Goal: Information Seeking & Learning: Learn about a topic

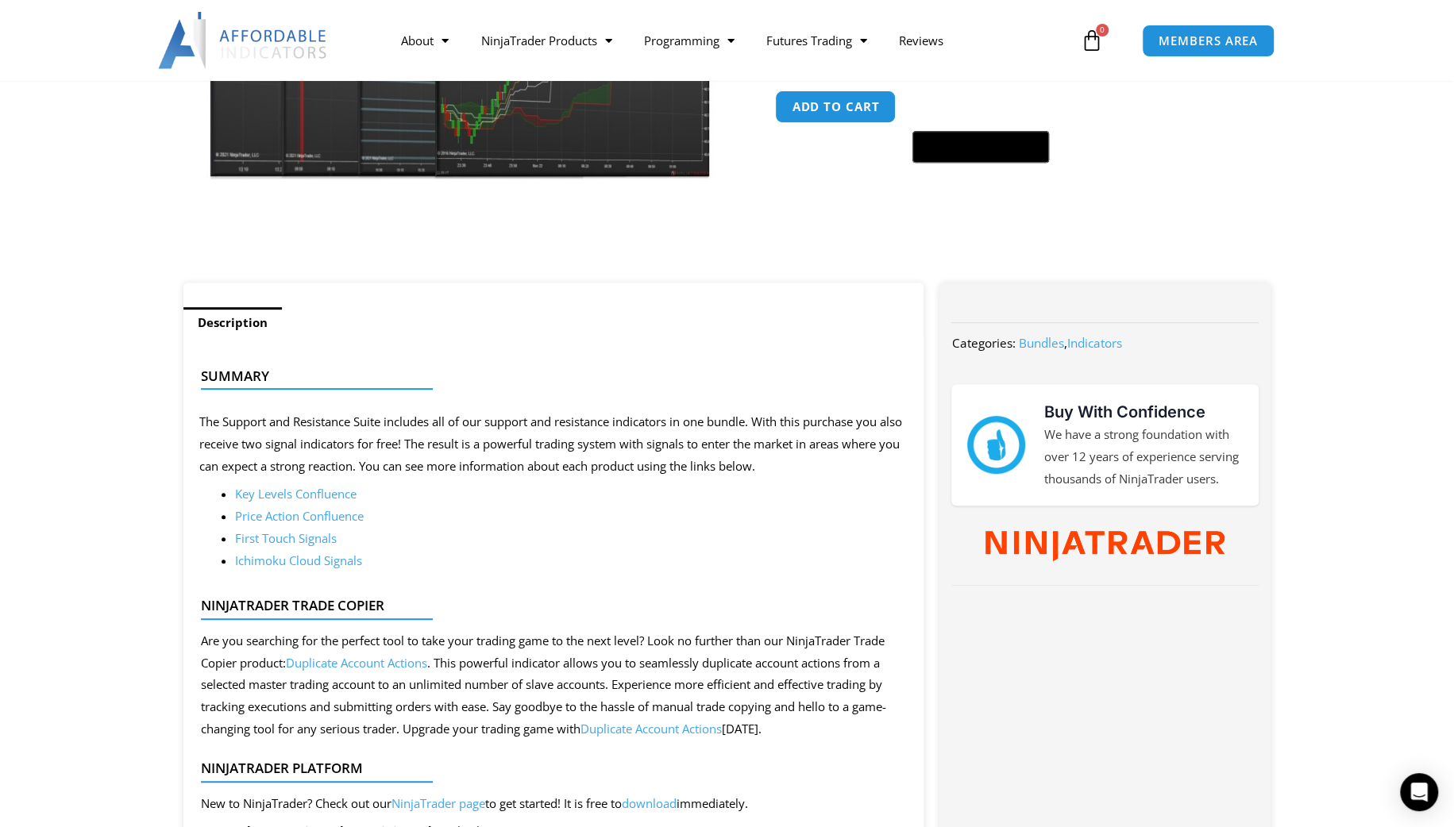
scroll to position [476, 0]
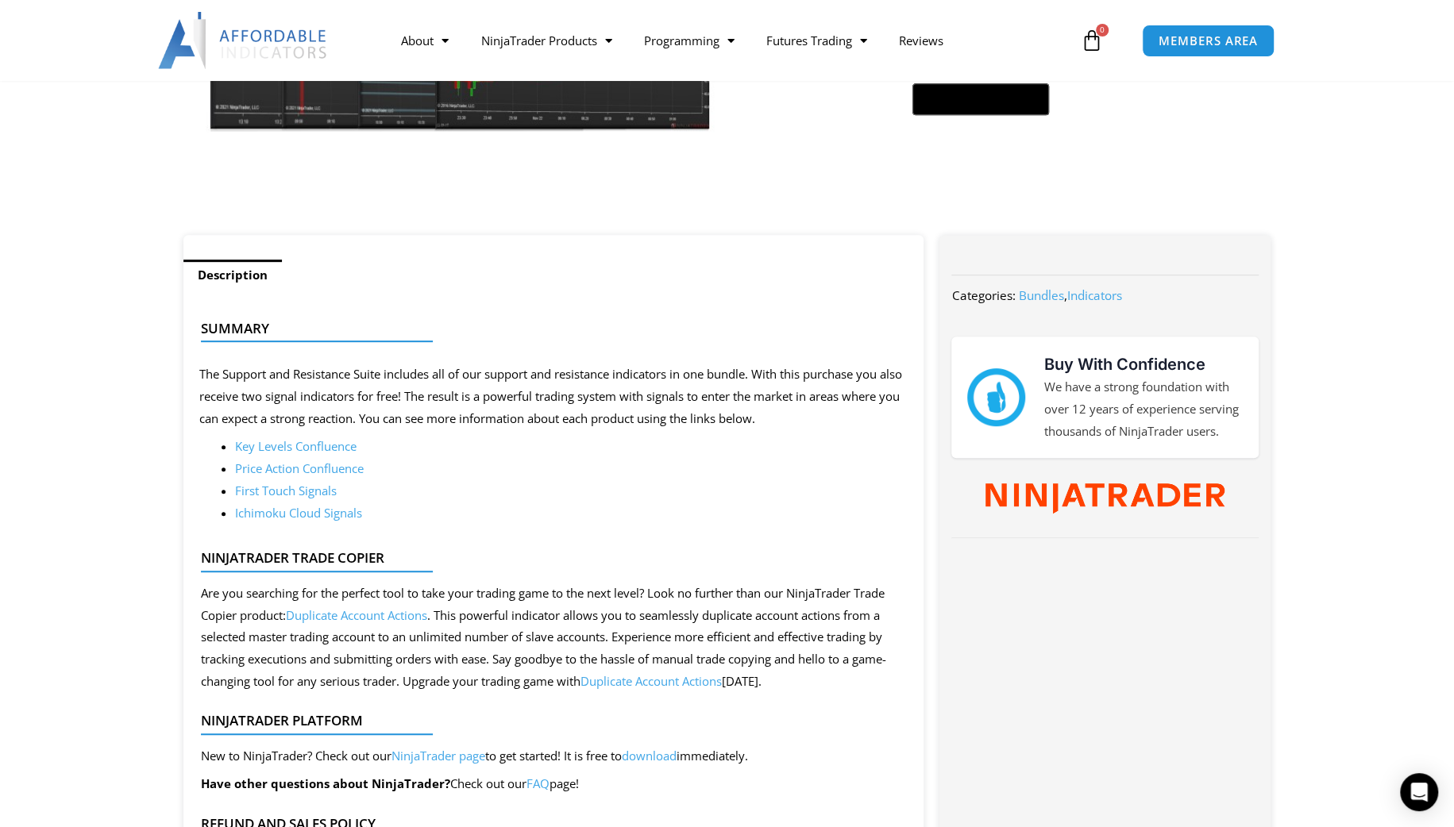
click at [283, 446] on link "Key Levels Confluence" at bounding box center [295, 446] width 121 height 16
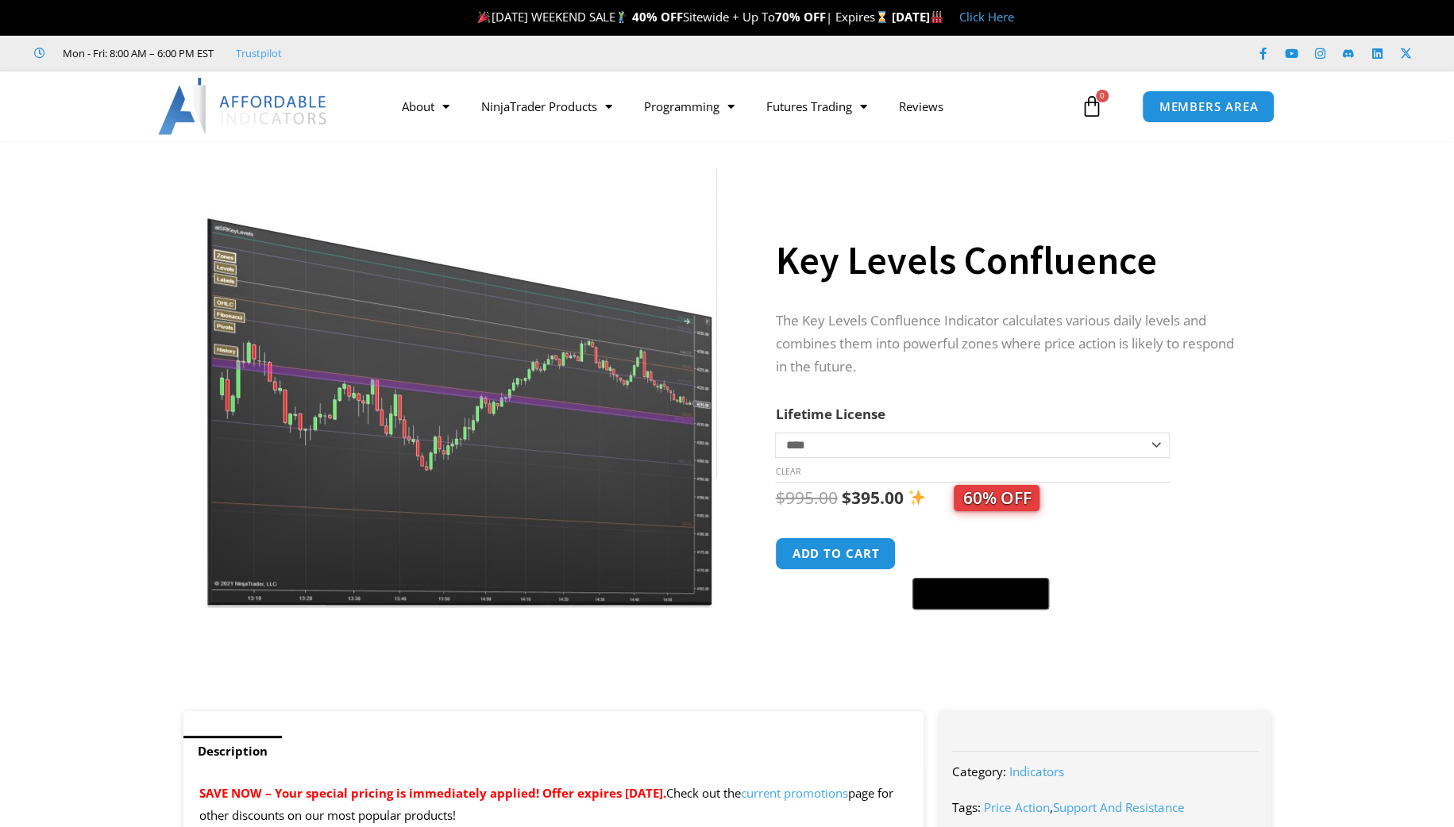
click at [370, 412] on img at bounding box center [461, 388] width 511 height 439
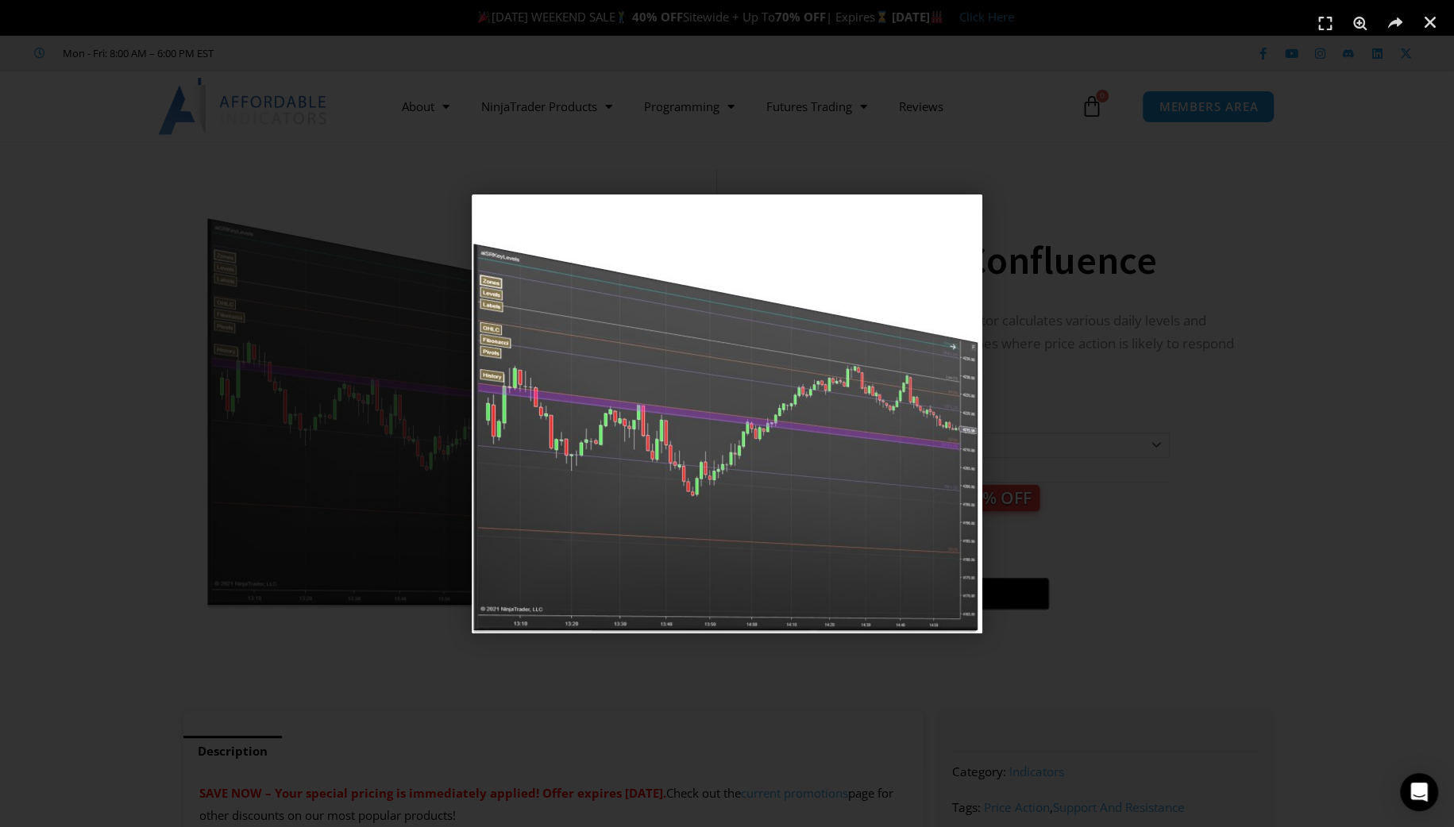
click at [1208, 245] on div "1 / 1" at bounding box center [727, 414] width 1343 height 716
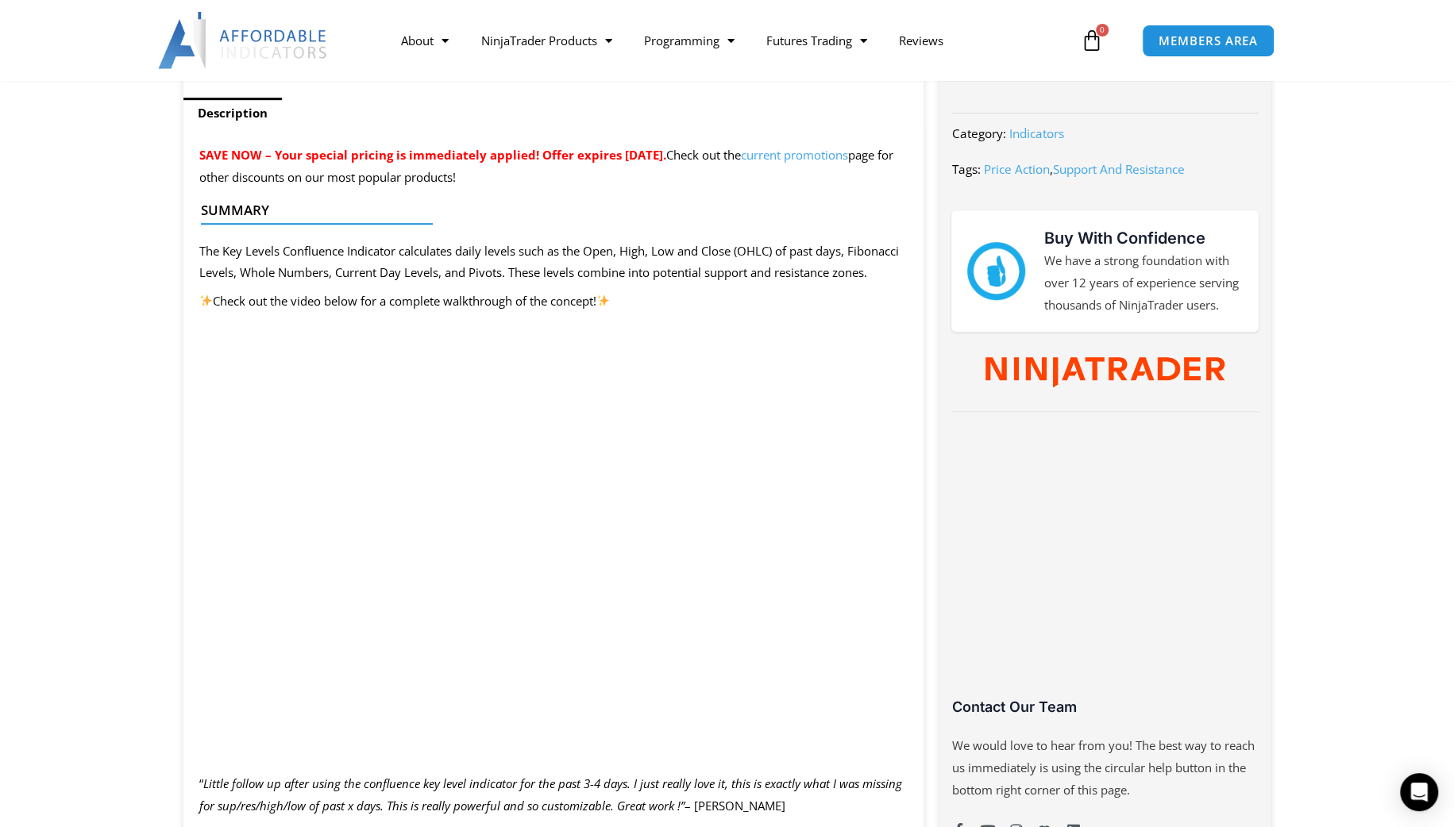
scroll to position [715, 0]
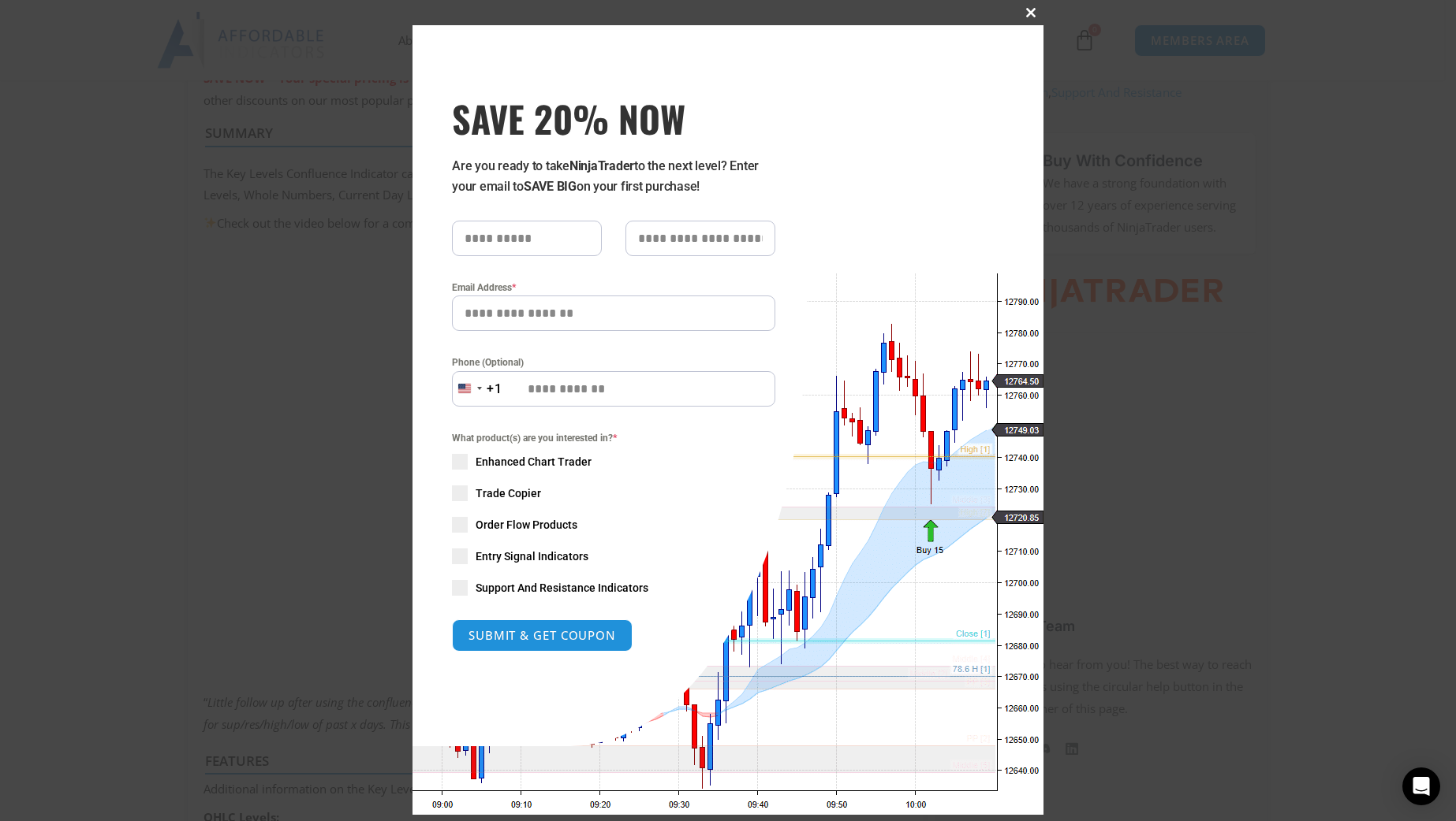
click at [1019, 16] on span at bounding box center [1030, 13] width 25 height 10
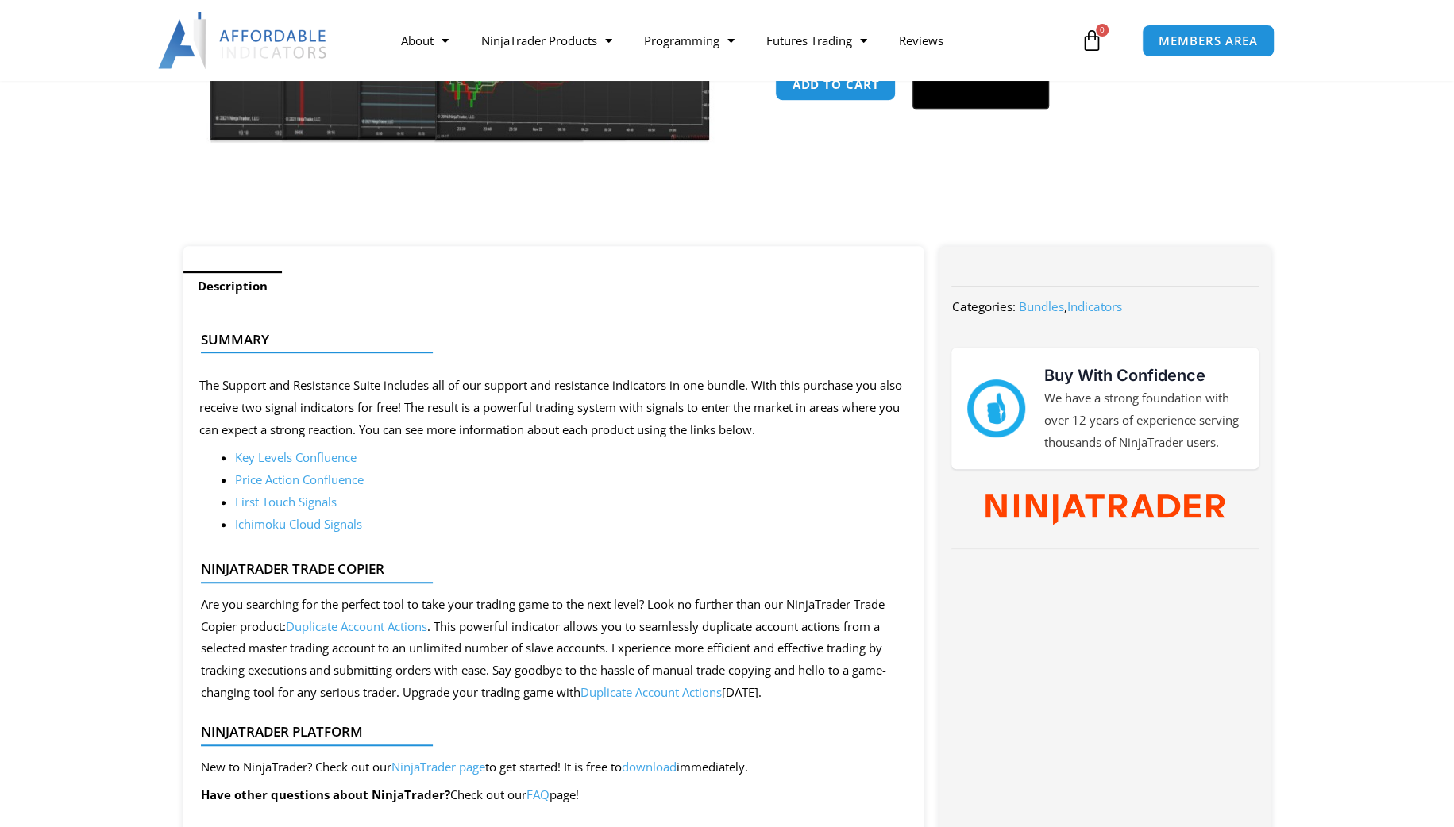
scroll to position [476, 0]
click at [338, 484] on link "Price Action Confluence" at bounding box center [299, 480] width 129 height 16
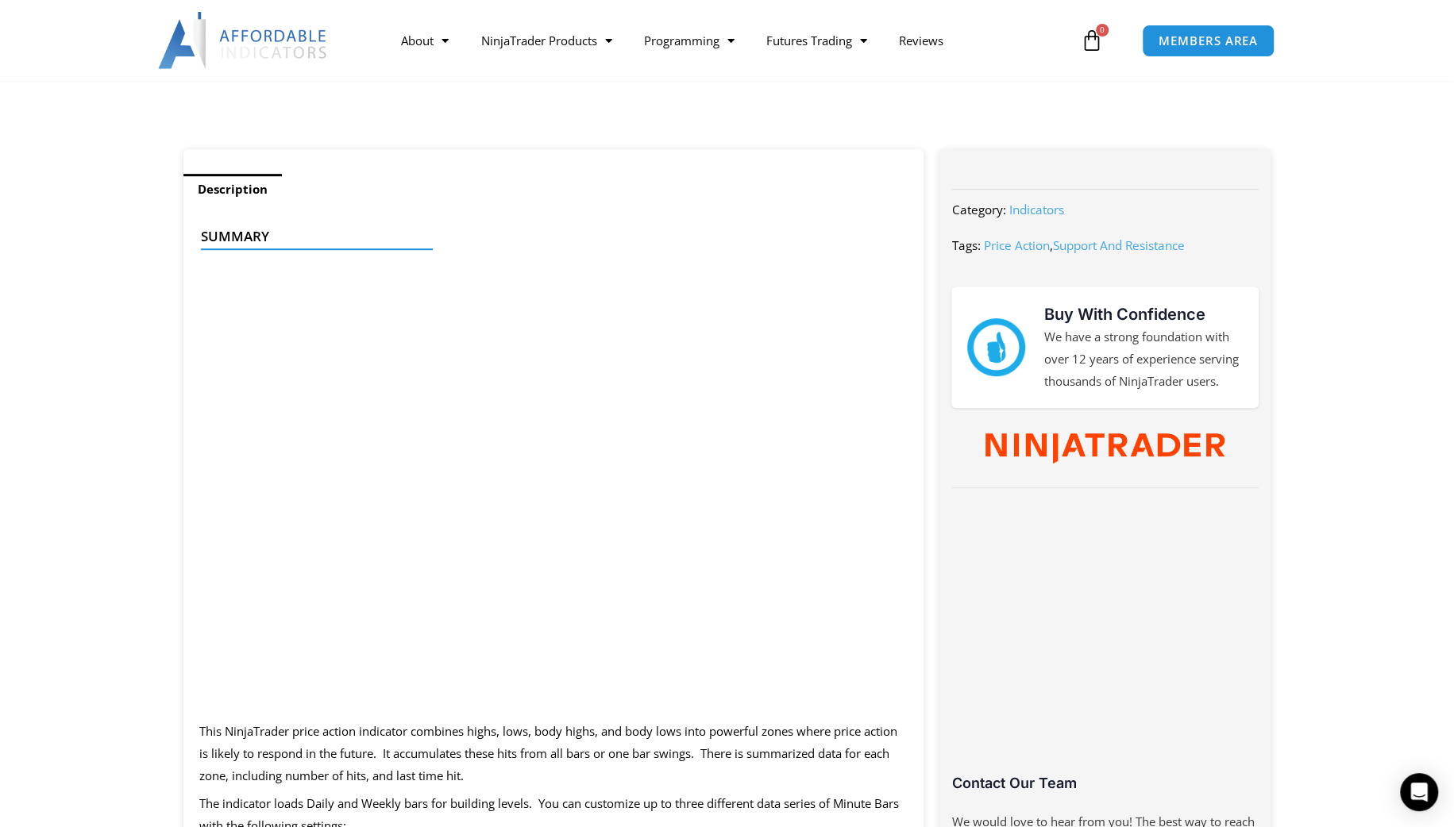
scroll to position [556, 0]
